Goal: Complete application form: Complete application form

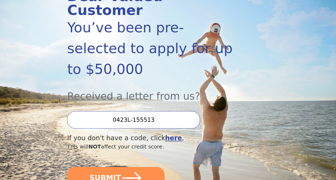
scroll to position [91, 0]
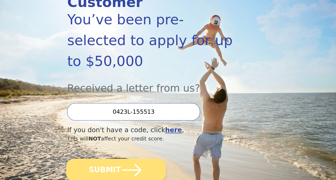
click at [113, 159] on button "SUBMIT" at bounding box center [115, 170] width 99 height 23
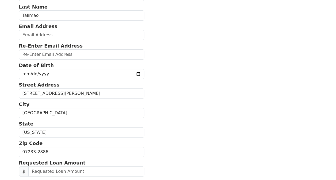
scroll to position [63, 0]
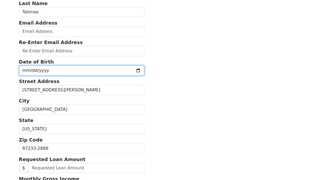
click at [89, 68] on input "date" at bounding box center [82, 71] width 126 height 10
type input "1963-12-29"
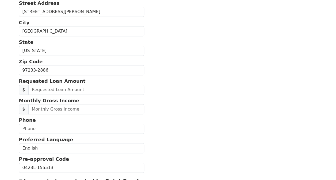
scroll to position [141, 0]
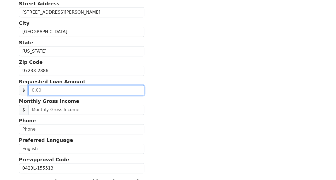
click at [86, 89] on input "text" at bounding box center [86, 90] width 116 height 10
type input "5,000.00"
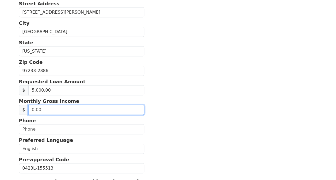
click at [87, 109] on input "text" at bounding box center [86, 110] width 116 height 10
type input "2,500.00"
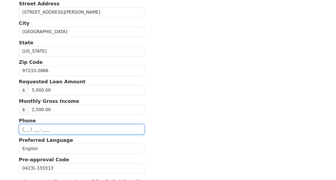
click at [75, 128] on input "text" at bounding box center [82, 129] width 126 height 10
type input "[PHONE_NUMBER]"
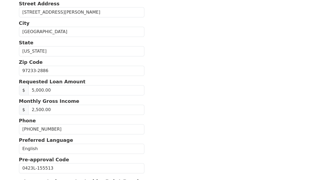
click at [189, 101] on section "First Name Shirley Last Name Talimao Email Address Re-Enter Email Address Date …" at bounding box center [168, 70] width 298 height 337
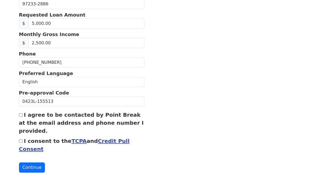
scroll to position [212, 0]
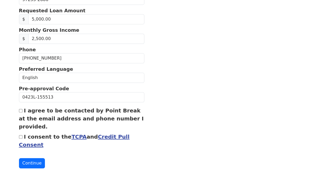
click at [20, 109] on input "I agree to be contacted by Point Break at the email address and phone number I …" at bounding box center [20, 110] width 3 height 3
checkbox input "true"
click at [20, 135] on input "I consent to the TCPA and Credit Pull Consent" at bounding box center [20, 136] width 3 height 3
checkbox input "true"
click at [32, 160] on button "Continue" at bounding box center [32, 163] width 26 height 10
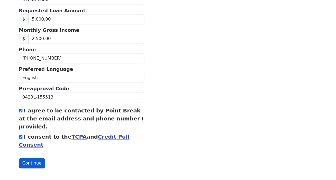
scroll to position [228, 0]
click at [30, 161] on button "Continue" at bounding box center [32, 164] width 26 height 10
click at [33, 159] on button "Continue" at bounding box center [32, 164] width 26 height 10
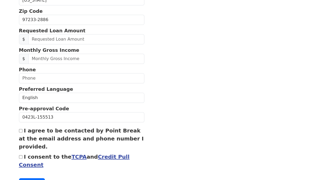
scroll to position [193, 0]
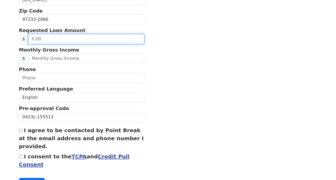
click at [100, 38] on input "text" at bounding box center [86, 39] width 116 height 10
type input "5,000.00"
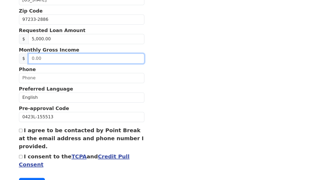
click at [82, 57] on input "text" at bounding box center [86, 58] width 116 height 10
type input "2.00"
type input "5,000.00"
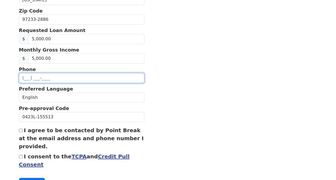
click at [62, 78] on input "text" at bounding box center [82, 78] width 126 height 10
type input "(503) 867-9908"
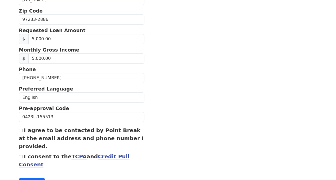
click at [20, 129] on input "I agree to be contacted by Point Break at the email address and phone number I …" at bounding box center [20, 130] width 3 height 3
checkbox input "true"
click at [20, 155] on input "I consent to the TCPA and Credit Pull Consent" at bounding box center [20, 156] width 3 height 3
checkbox input "true"
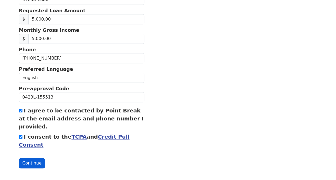
click at [30, 162] on button "Continue" at bounding box center [32, 163] width 26 height 10
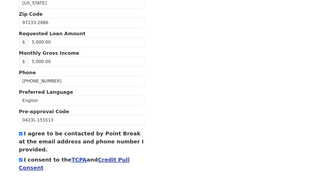
scroll to position [235, 0]
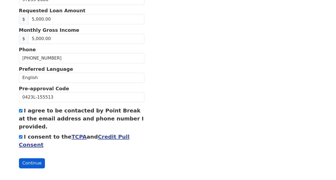
click at [30, 162] on button "Continue" at bounding box center [32, 163] width 26 height 10
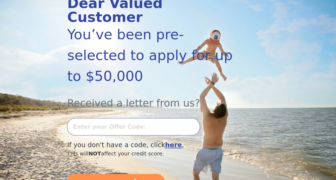
scroll to position [79, 0]
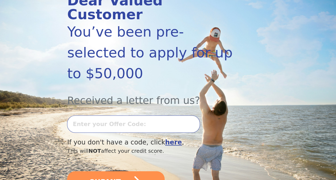
click at [165, 139] on b "here" at bounding box center [173, 143] width 17 height 8
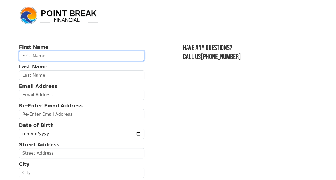
click at [79, 52] on input "text" at bounding box center [82, 56] width 126 height 10
type input "[PERSON_NAME]"
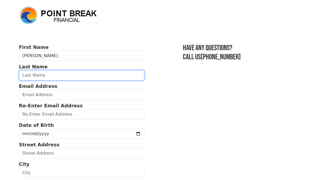
type input "Talimao"
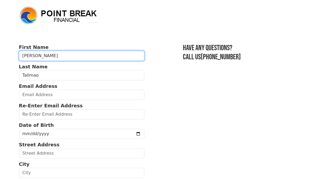
type input "[PHONE_NUMBER]"
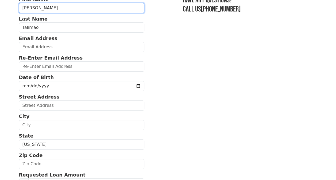
scroll to position [47, 0]
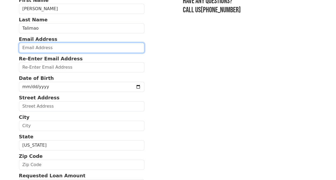
click at [94, 44] on input "email" at bounding box center [82, 48] width 126 height 10
type input "stalimao@yahoo.com"
type input "14715 E. Burnside St. Apt. 101"
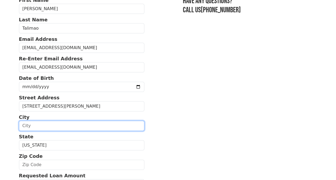
type input "[GEOGRAPHIC_DATA]"
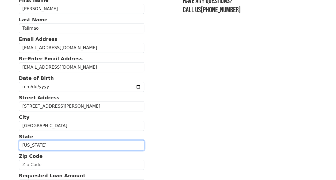
select select "OR"
type input "97233"
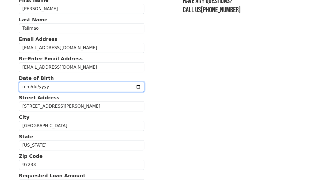
click at [51, 85] on input "date" at bounding box center [82, 87] width 126 height 10
type input "[DATE]"
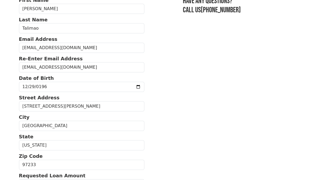
click at [182, 109] on section "First Name Shirley Last Name Talimao Email Address stalimao@yahoo.com Re-Enter …" at bounding box center [168, 165] width 298 height 337
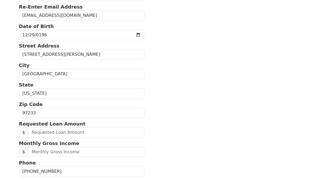
scroll to position [0, 0]
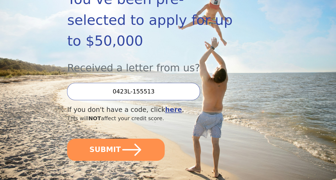
scroll to position [113, 0]
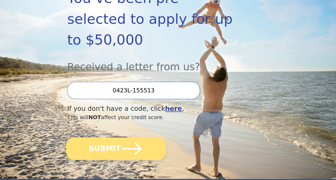
click at [107, 137] on button "SUBMIT" at bounding box center [115, 148] width 99 height 23
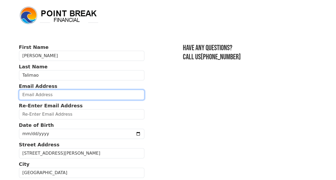
click at [51, 96] on input "email" at bounding box center [82, 95] width 126 height 10
type input "[EMAIL_ADDRESS][DOMAIN_NAME]"
type input "[PHONE_NUMBER]"
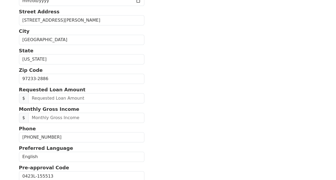
scroll to position [132, 0]
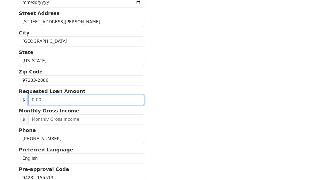
click at [105, 100] on input "text" at bounding box center [86, 100] width 116 height 10
type input "5,000.00"
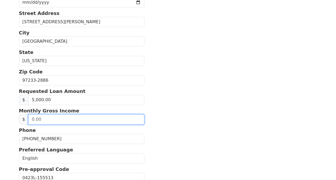
click at [54, 118] on input "text" at bounding box center [86, 119] width 116 height 10
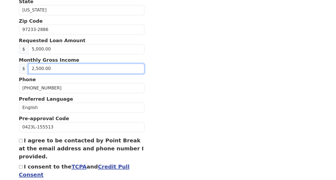
scroll to position [182, 0]
type input "2,600.00"
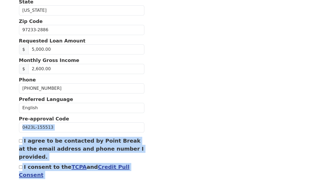
drag, startPoint x: 335, startPoint y: 97, endPoint x: 337, endPoint y: 118, distance: 21.5
click at [230, 119] on section "First Name Shirley Last Name Talimao Email Address stalimao@yahoo.com Re-Enter …" at bounding box center [168, 29] width 298 height 337
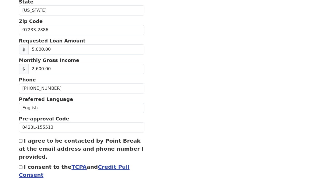
click at [20, 139] on input "I agree to be contacted by Point Break at the email address and phone number I …" at bounding box center [20, 140] width 3 height 3
checkbox input "true"
click at [20, 166] on input "I consent to the TCPA and Credit Pull Consent" at bounding box center [20, 167] width 3 height 3
checkbox input "true"
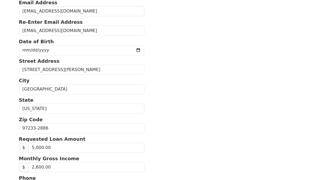
scroll to position [82, 0]
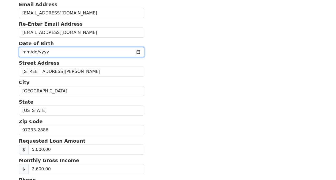
click at [51, 51] on input "date" at bounding box center [82, 52] width 126 height 10
type input "1963-12-29"
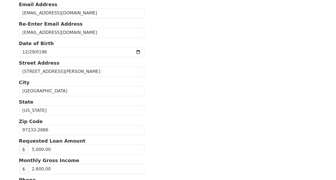
click at [149, 46] on section "First Name Shirley Last Name Talimao Email Address stalimao@yahoo.com Re-Enter …" at bounding box center [168, 130] width 298 height 337
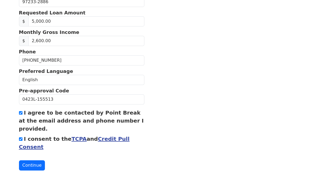
scroll to position [212, 0]
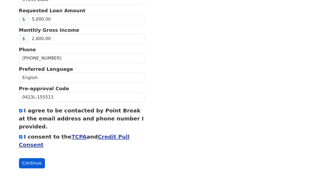
click at [35, 158] on button "Continue" at bounding box center [32, 163] width 26 height 10
